Goal: Transaction & Acquisition: Subscribe to service/newsletter

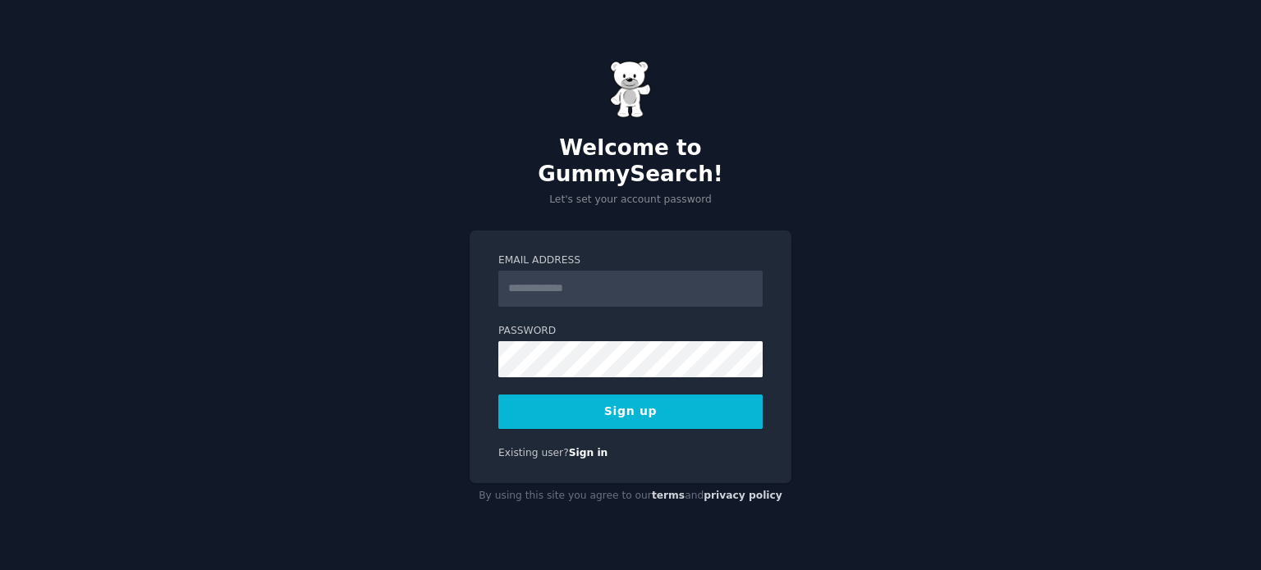
click at [546, 273] on input "Email Address" at bounding box center [630, 289] width 264 height 36
type input "**********"
click at [706, 397] on button "Sign up" at bounding box center [630, 412] width 264 height 34
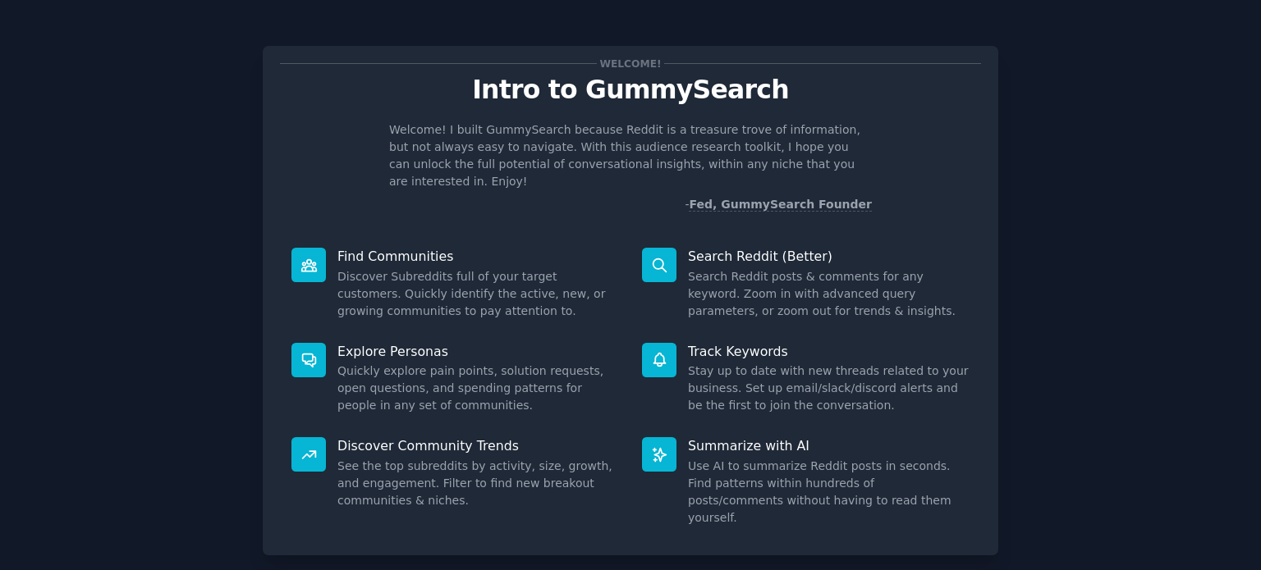
click at [1036, 244] on div "Welcome! Intro to GummySearch Welcome! I built GummySearch because Reddit is a …" at bounding box center [630, 338] width 1215 height 631
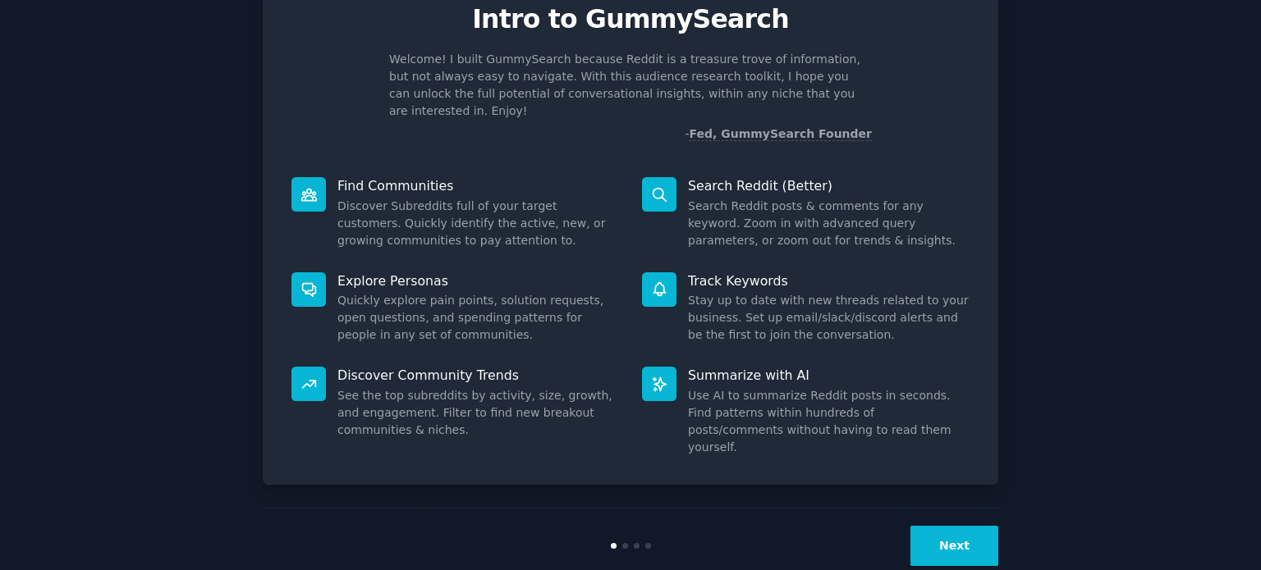
click at [972, 526] on button "Next" at bounding box center [954, 546] width 88 height 40
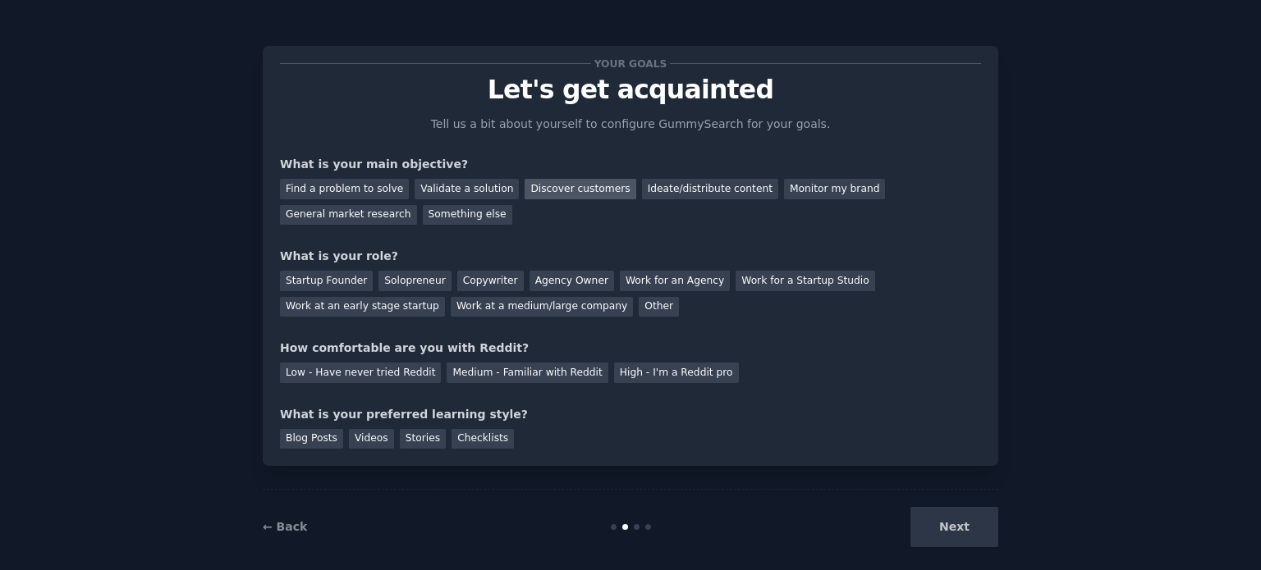
click at [540, 191] on div "Discover customers" at bounding box center [579, 189] width 111 height 21
click at [338, 271] on div "Startup Founder" at bounding box center [326, 281] width 93 height 21
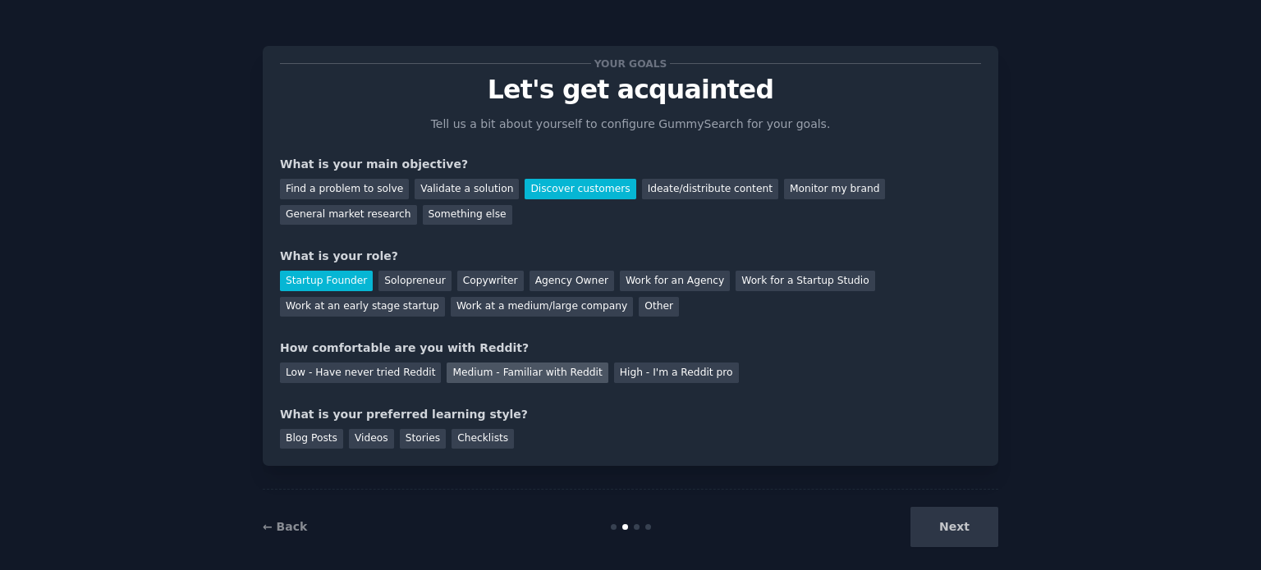
click at [515, 377] on div "Medium - Familiar with Reddit" at bounding box center [526, 373] width 161 height 21
click at [365, 439] on div "Videos" at bounding box center [371, 439] width 45 height 21
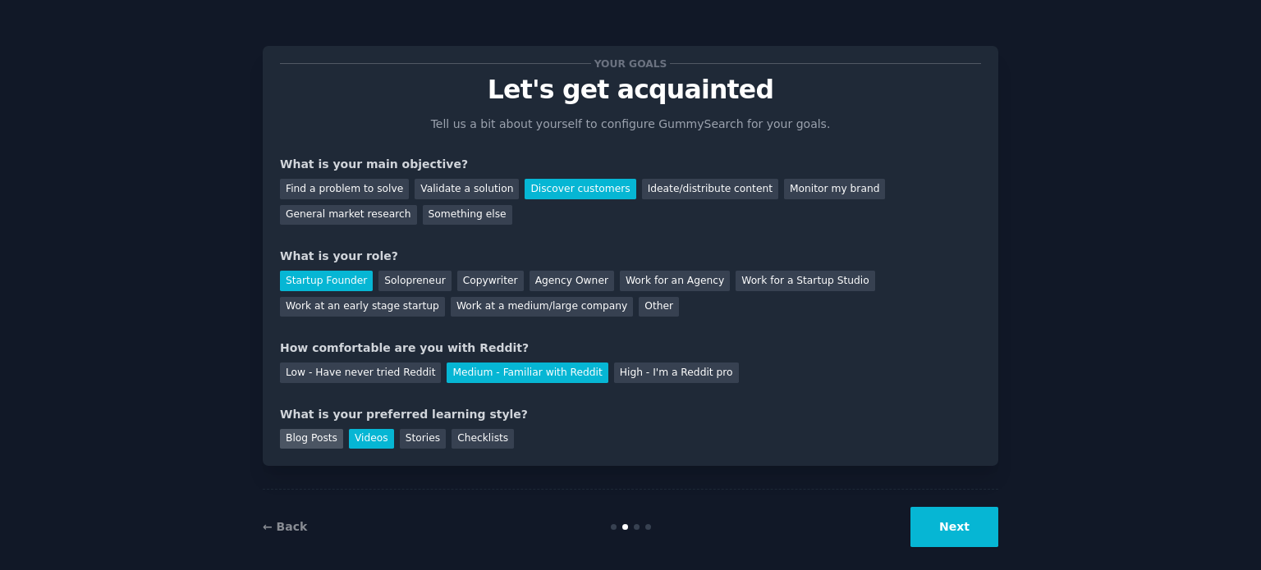
click at [307, 442] on div "Blog Posts" at bounding box center [311, 439] width 63 height 21
click at [352, 433] on div "Videos" at bounding box center [371, 439] width 45 height 21
click at [931, 538] on button "Next" at bounding box center [954, 527] width 88 height 40
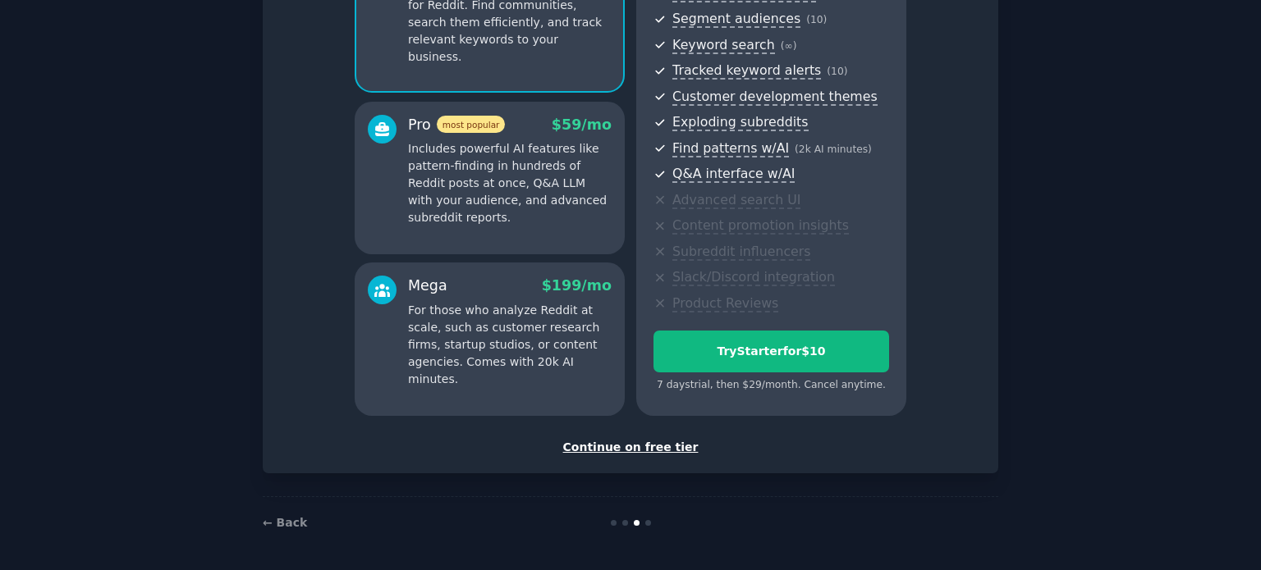
scroll to position [181, 0]
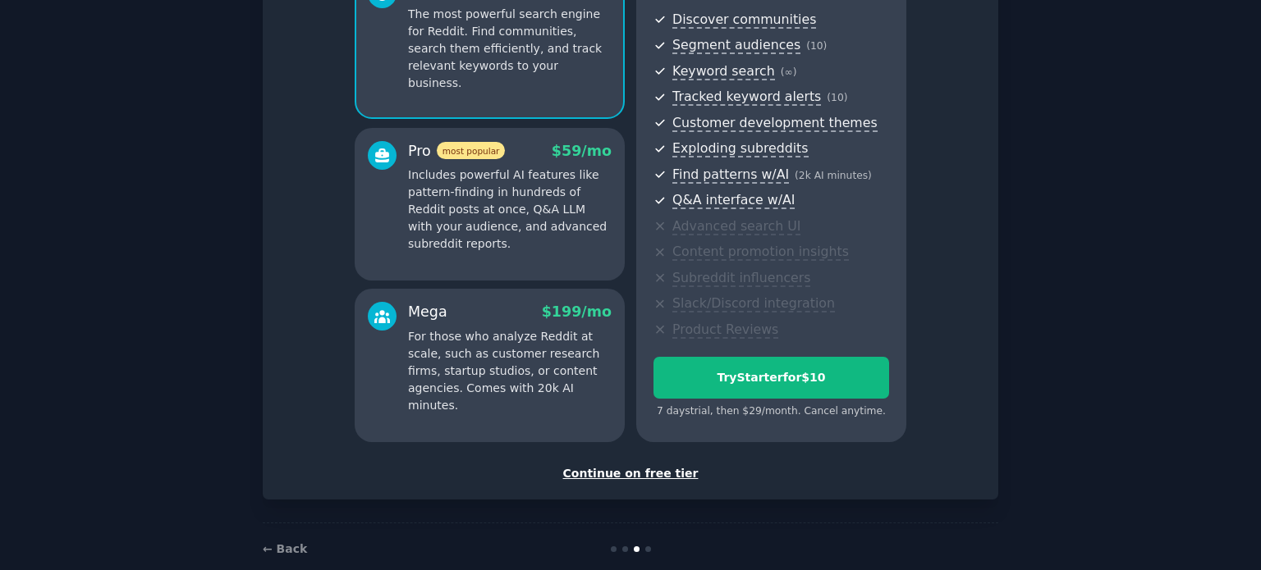
click at [647, 475] on div "Continue on free tier" at bounding box center [630, 473] width 701 height 17
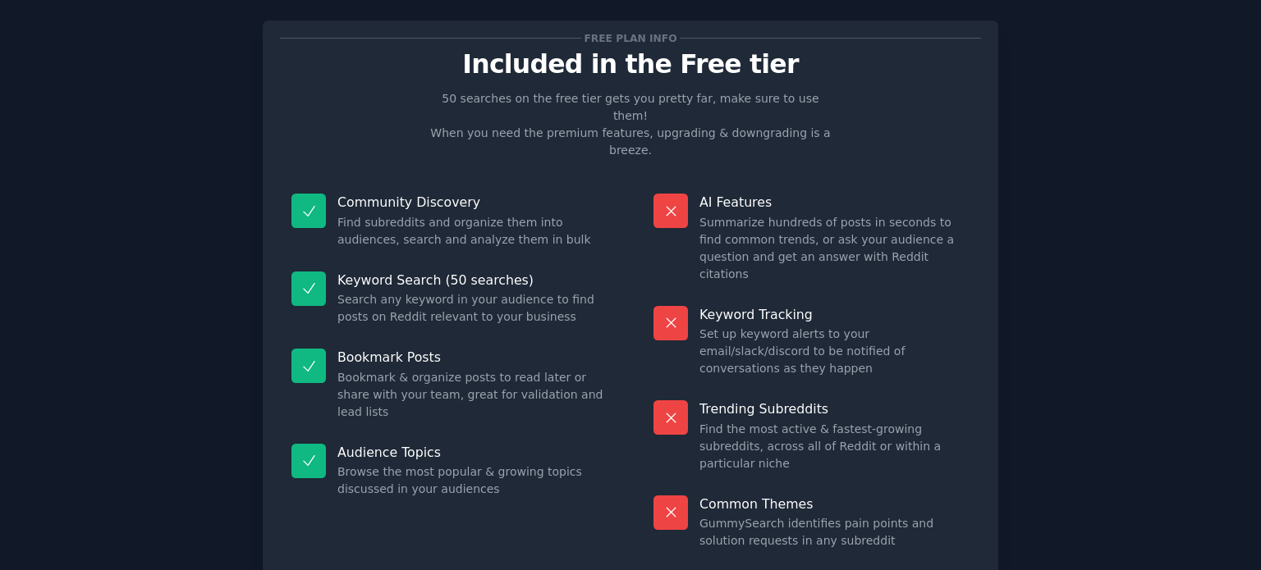
scroll to position [68, 0]
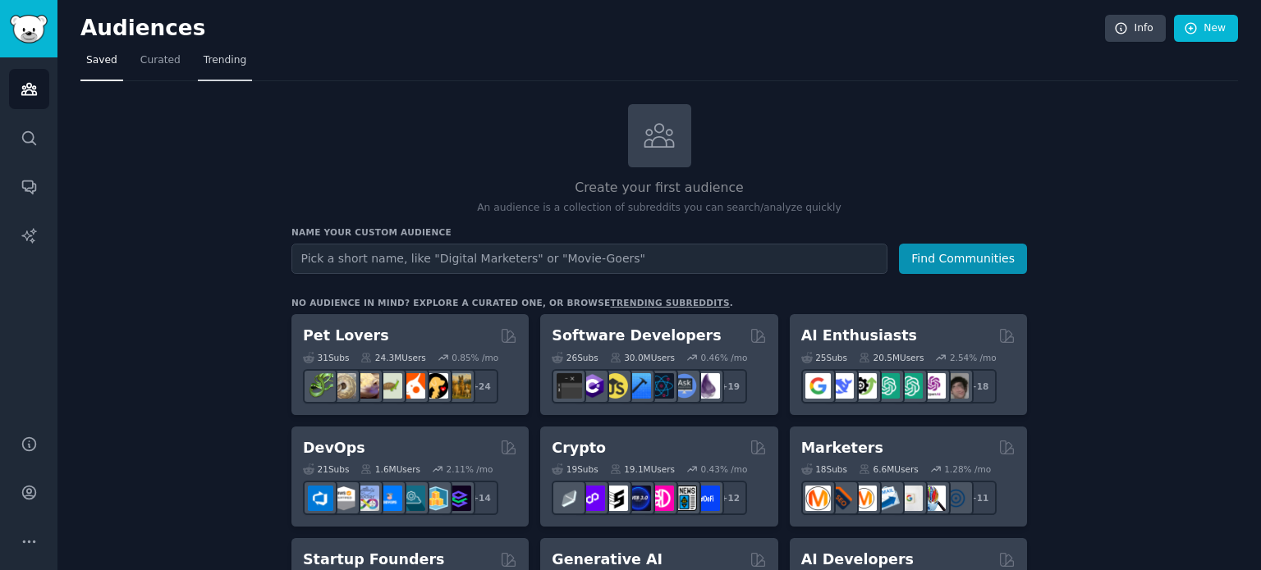
click at [217, 62] on span "Trending" at bounding box center [225, 60] width 43 height 15
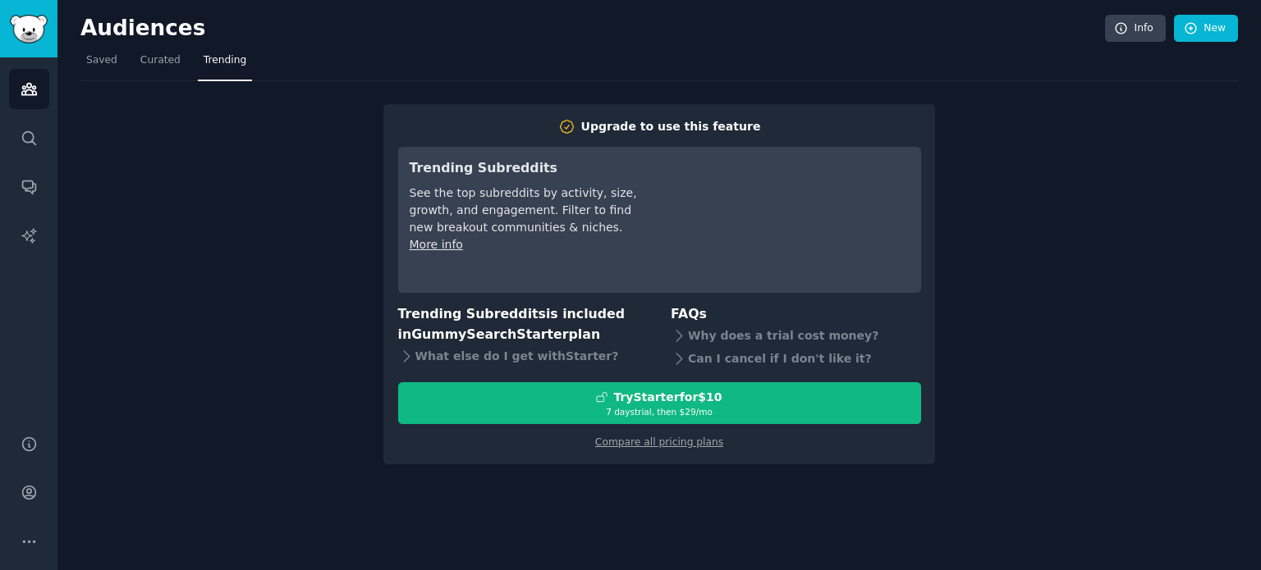
click at [338, 396] on div "Upgrade to use this feature Trending Subreddits See the top subreddits by activ…" at bounding box center [658, 272] width 1157 height 383
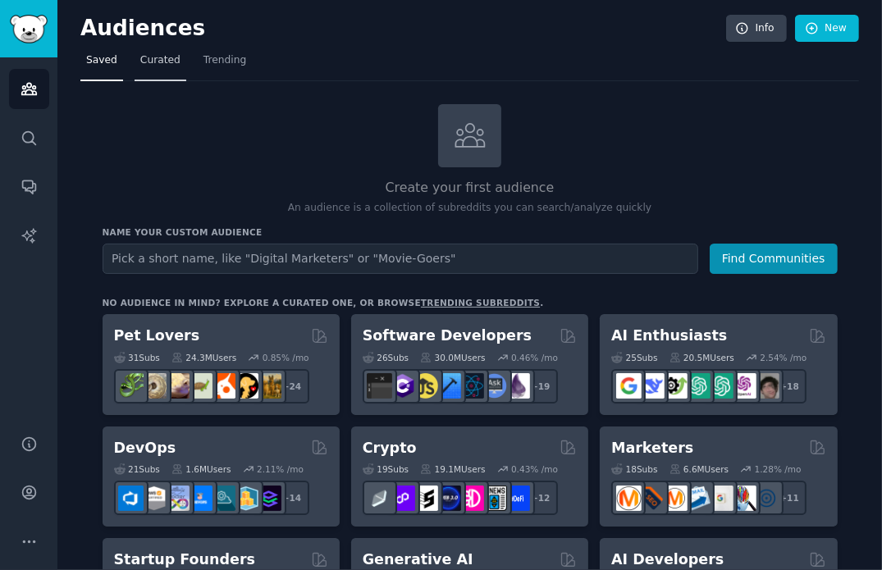
click at [162, 62] on span "Curated" at bounding box center [160, 60] width 40 height 15
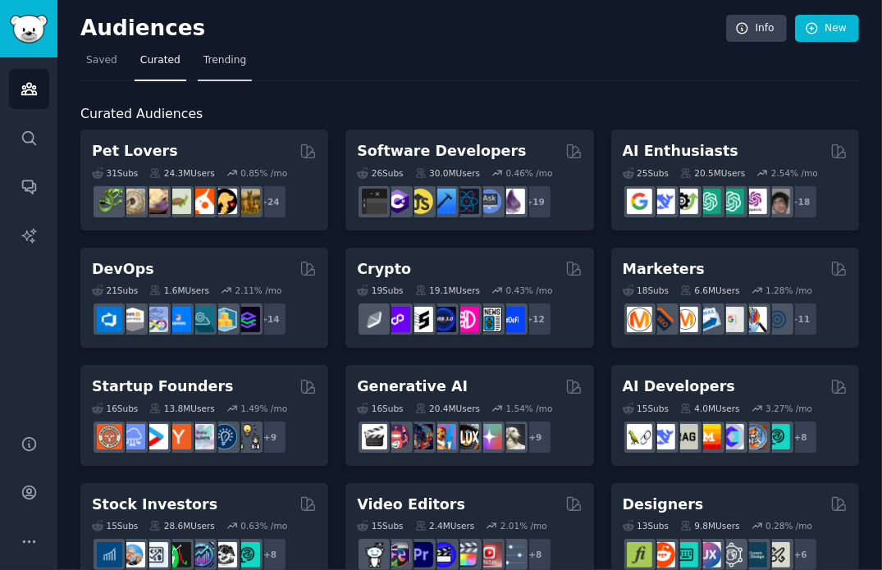
click at [236, 59] on link "Trending" at bounding box center [225, 65] width 54 height 34
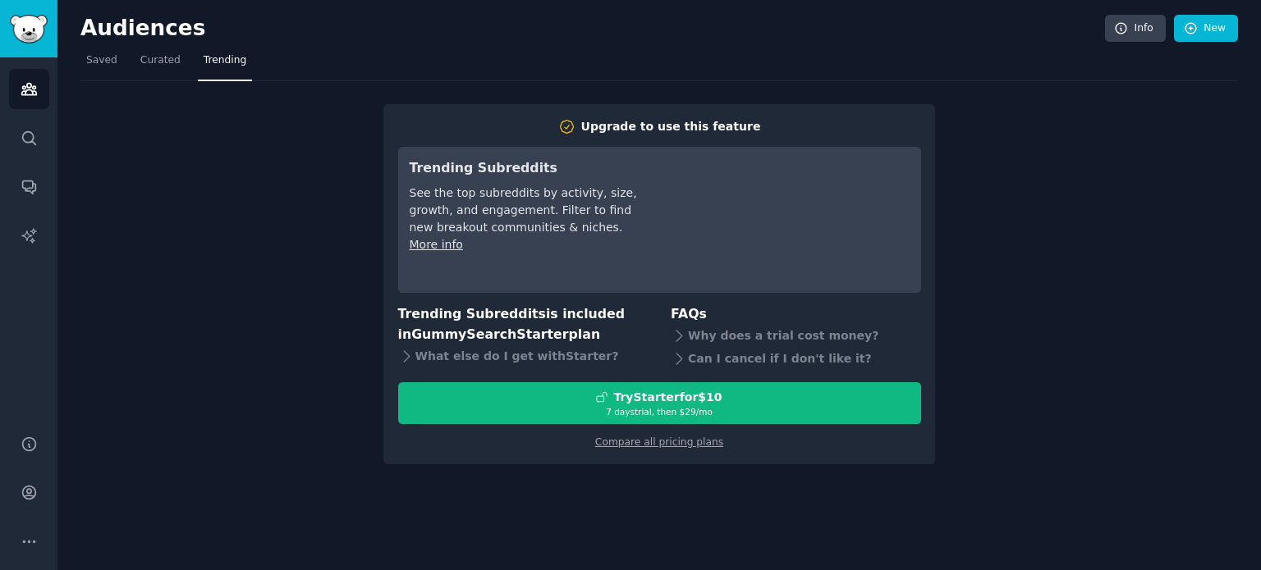
click at [940, 232] on div "Upgrade to use this feature Trending Subreddits See the top subreddits by activ…" at bounding box center [658, 272] width 1157 height 383
